Goal: Answer question/provide support: Share knowledge or assist other users

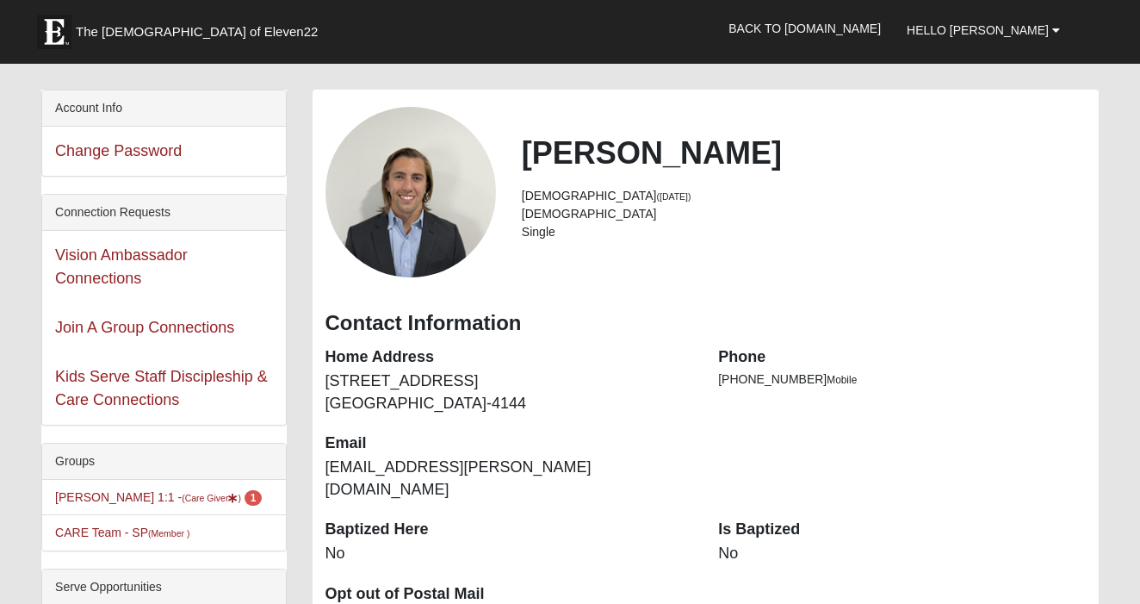
scroll to position [183, 0]
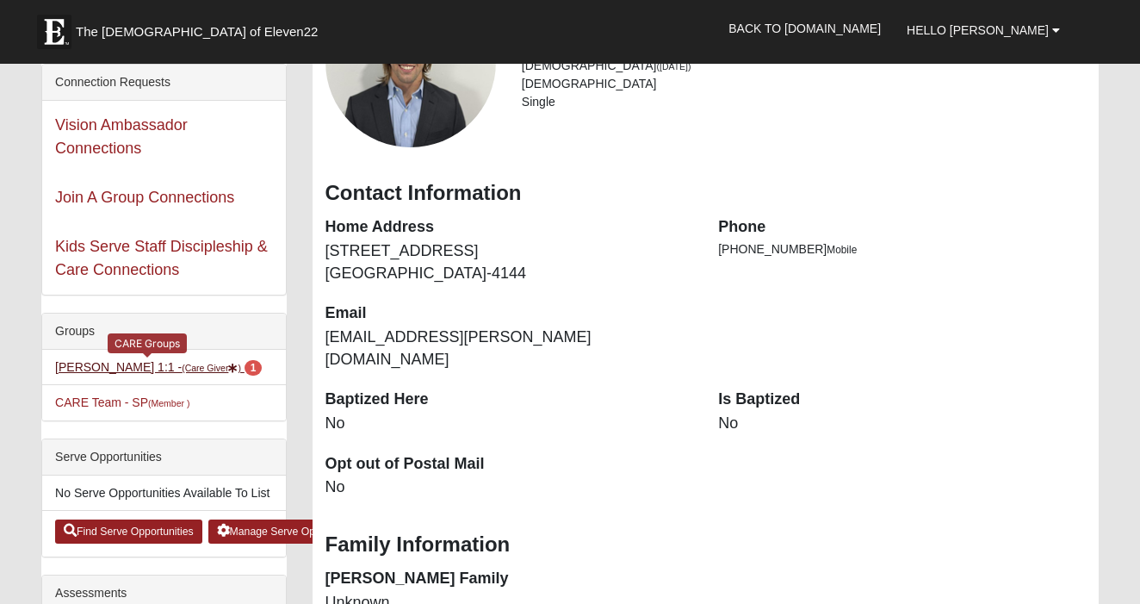
click at [182, 366] on small "(Care Giver )" at bounding box center [211, 367] width 59 height 10
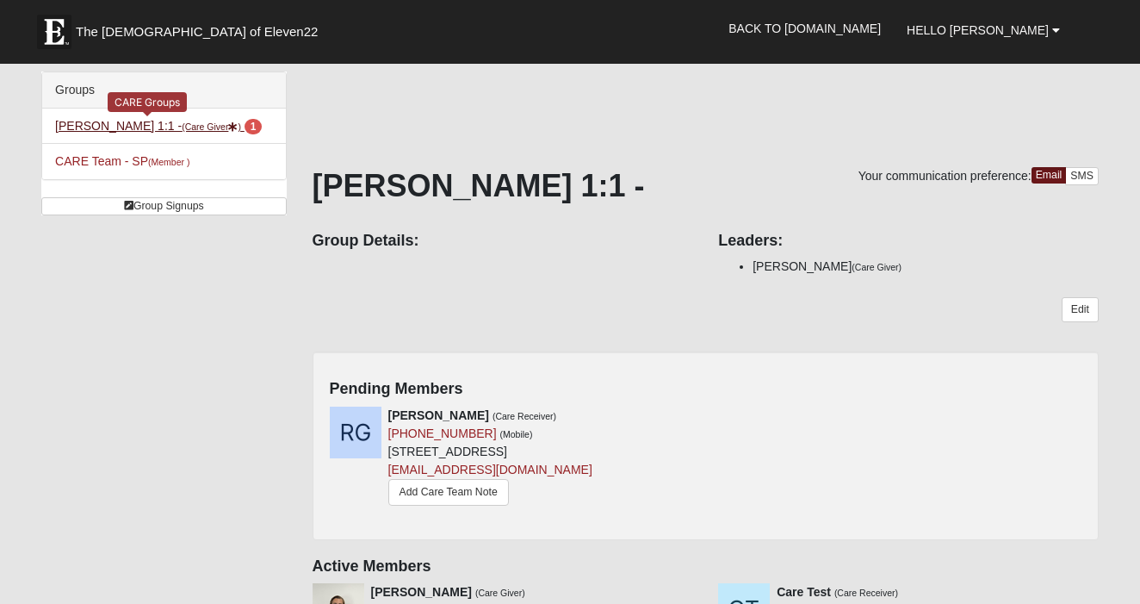
click at [245, 126] on span "1" at bounding box center [254, 126] width 18 height 15
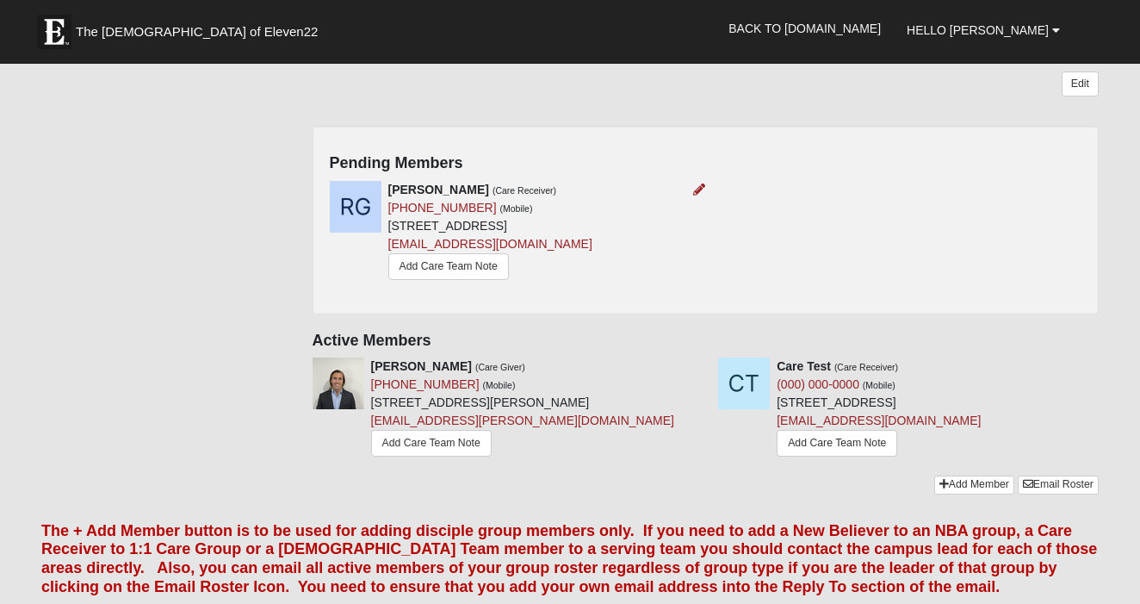
scroll to position [292, 0]
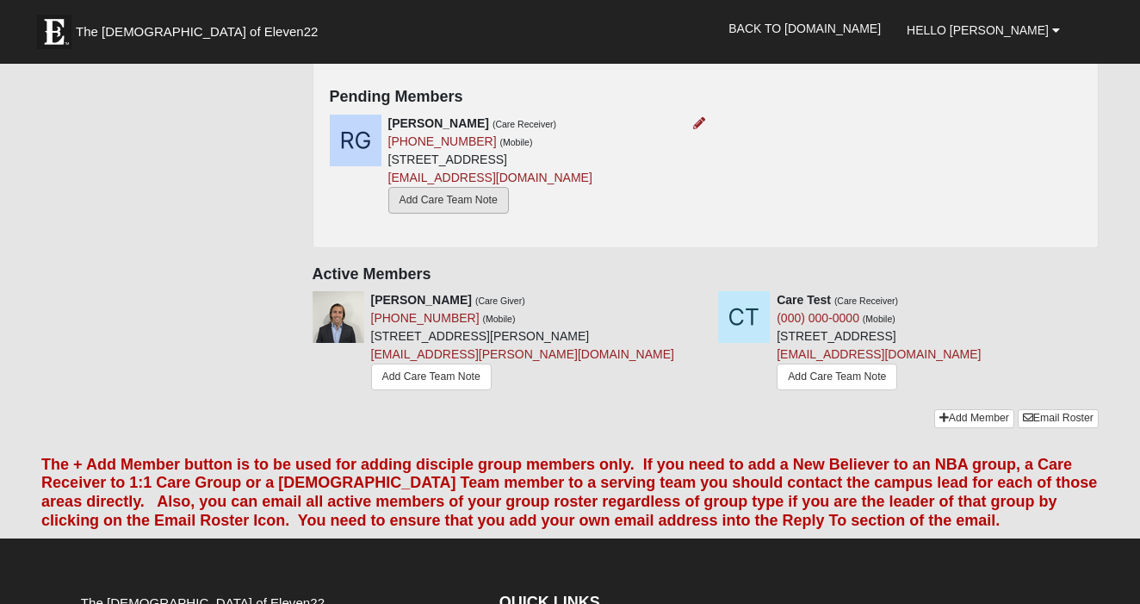
click at [447, 199] on link "Add Care Team Note" at bounding box center [448, 200] width 121 height 27
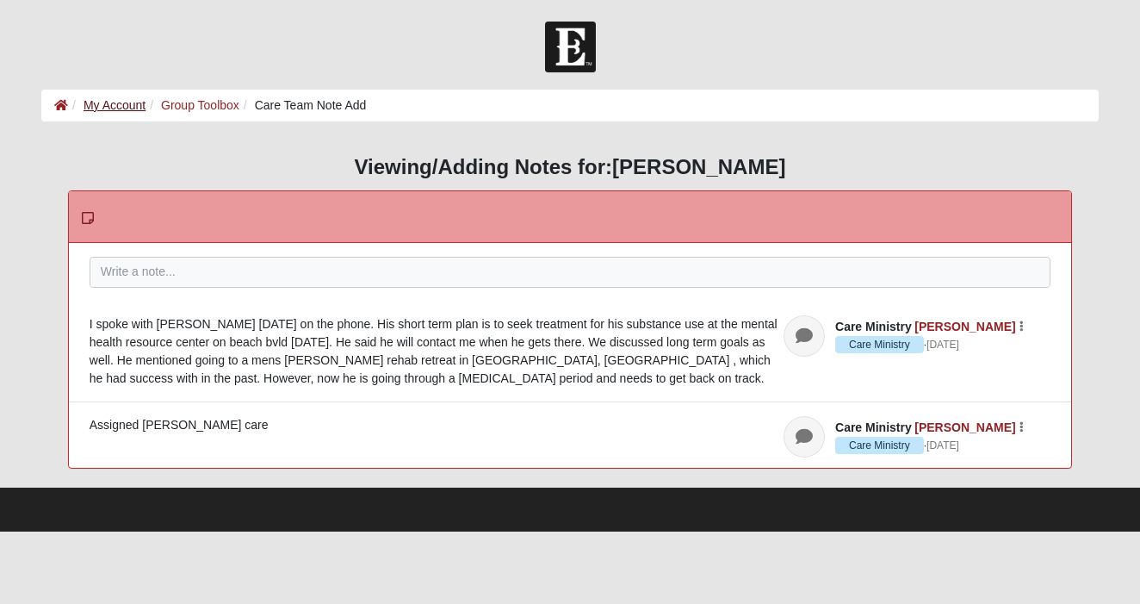
click at [107, 102] on link "My Account" at bounding box center [115, 105] width 62 height 14
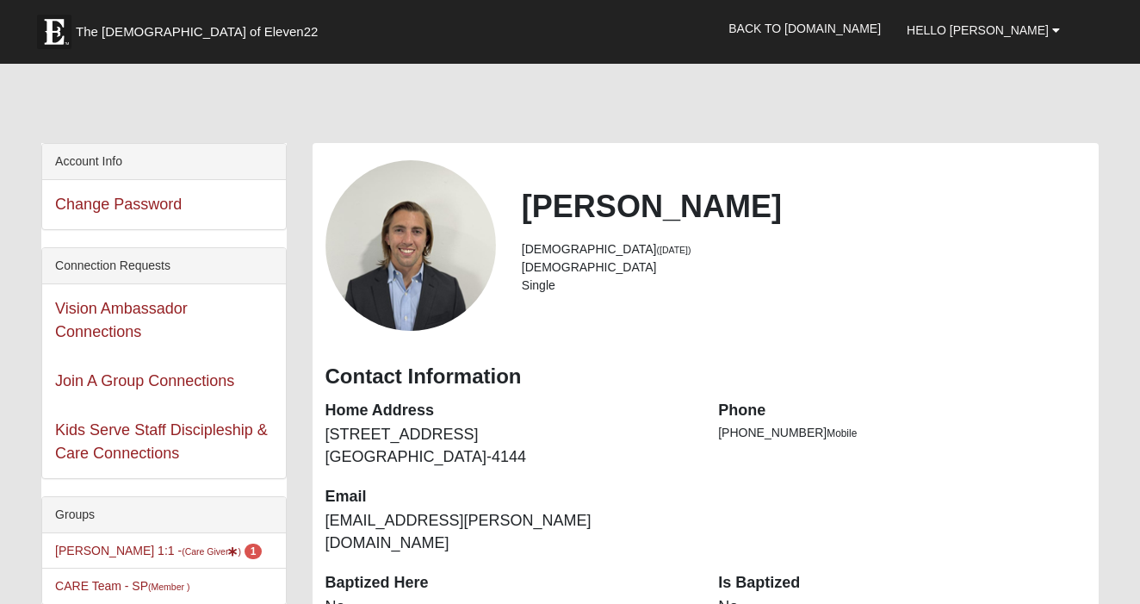
click at [56, 25] on img at bounding box center [54, 32] width 34 height 34
